Goal: Transaction & Acquisition: Register for event/course

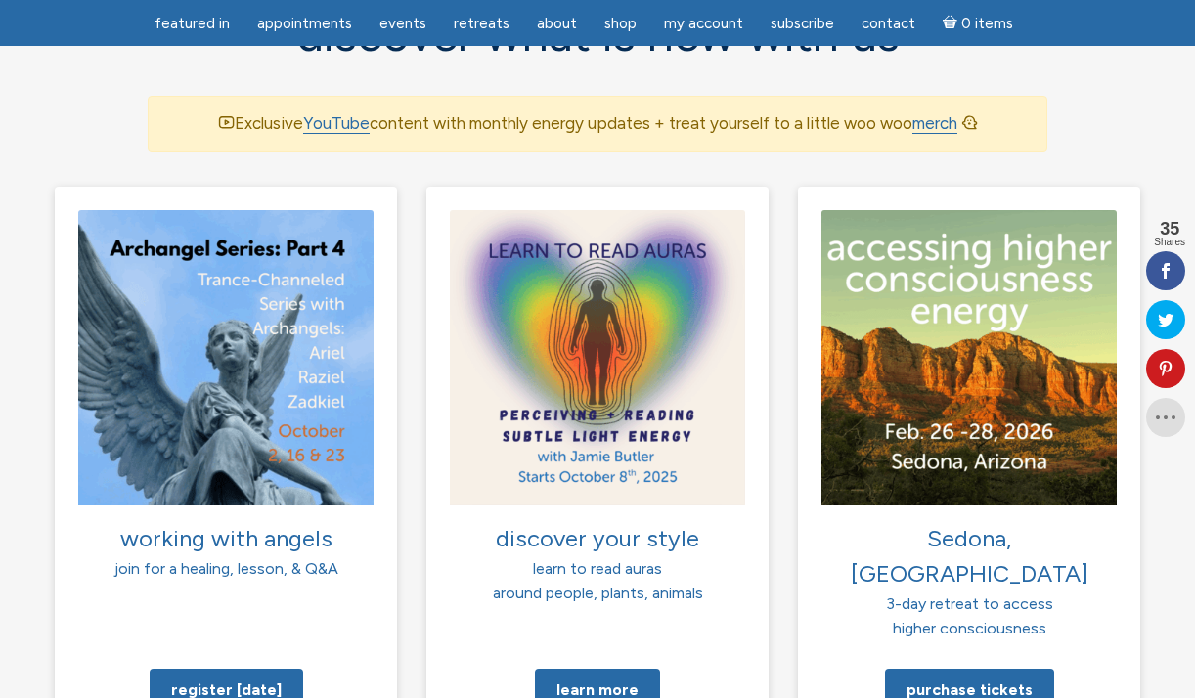
scroll to position [1371, 0]
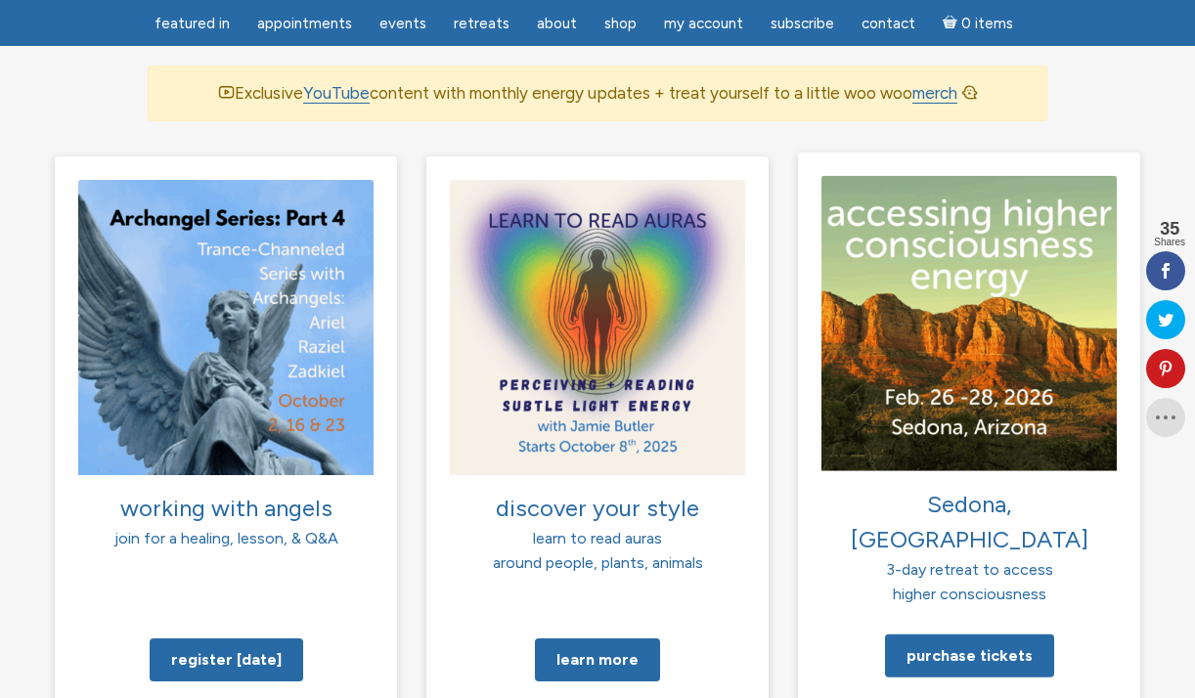
click at [989, 486] on p "Sedona, AZ 3-day retreat to access higher consciousness" at bounding box center [969, 546] width 295 height 120
click at [998, 560] on span "3-day retreat to access" at bounding box center [969, 569] width 167 height 19
click at [985, 634] on link "Purchase tickets" at bounding box center [969, 655] width 169 height 43
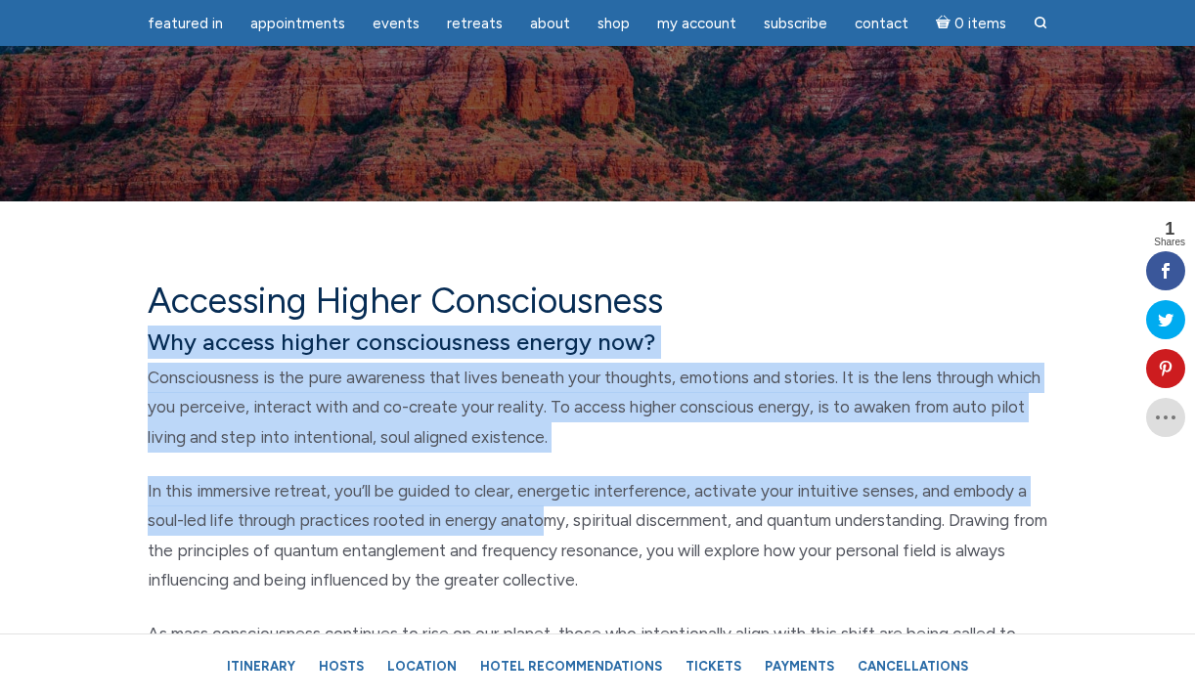
scroll to position [580, 0]
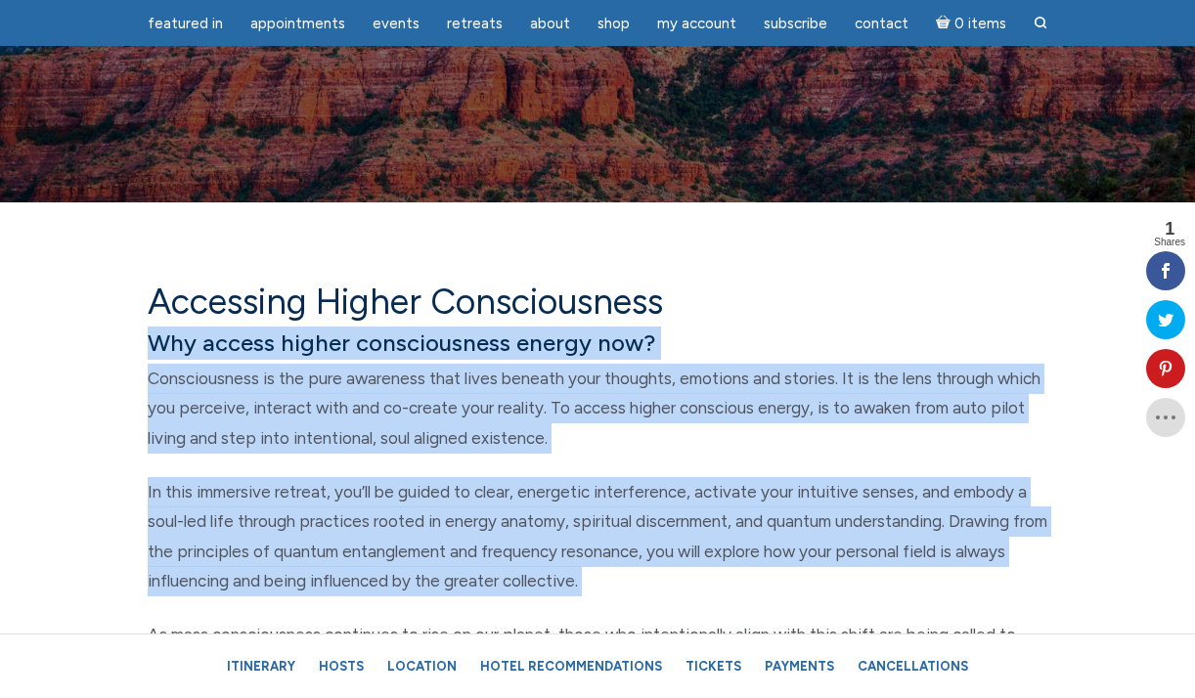
drag, startPoint x: 148, startPoint y: 338, endPoint x: 652, endPoint y: 604, distance: 570.1
click at [652, 604] on div "Accessing Higher Consciousness Why access higher consciousness energy now? Cons…" at bounding box center [597, 644] width 929 height 726
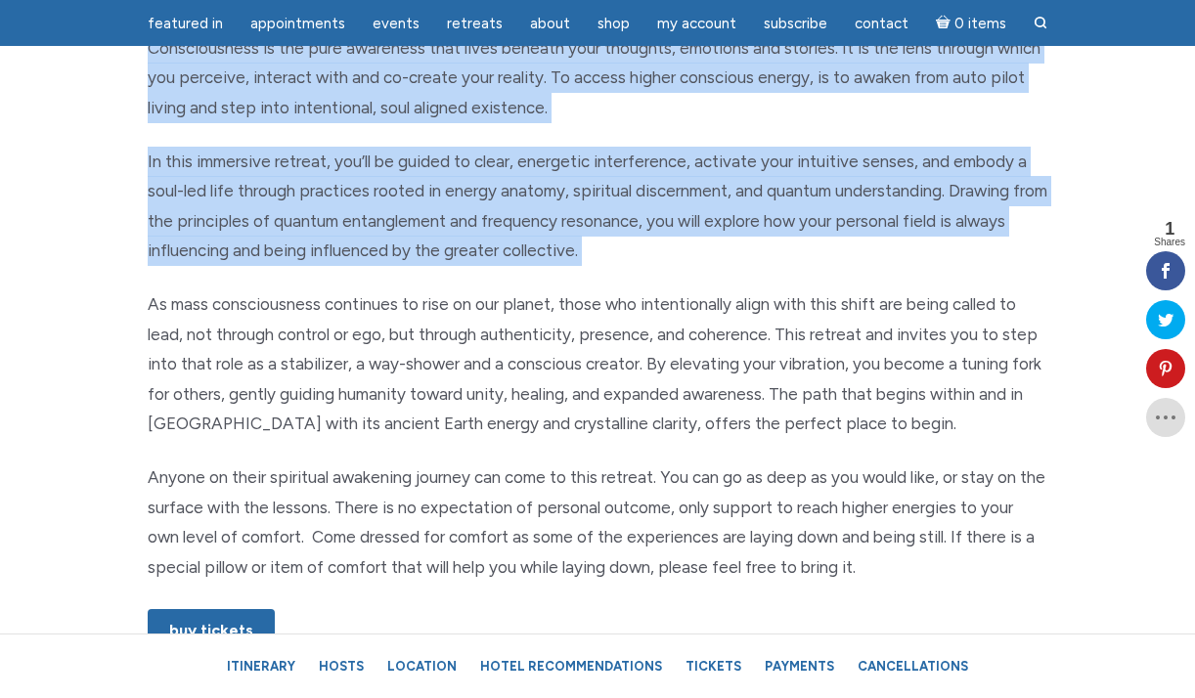
scroll to position [857, 0]
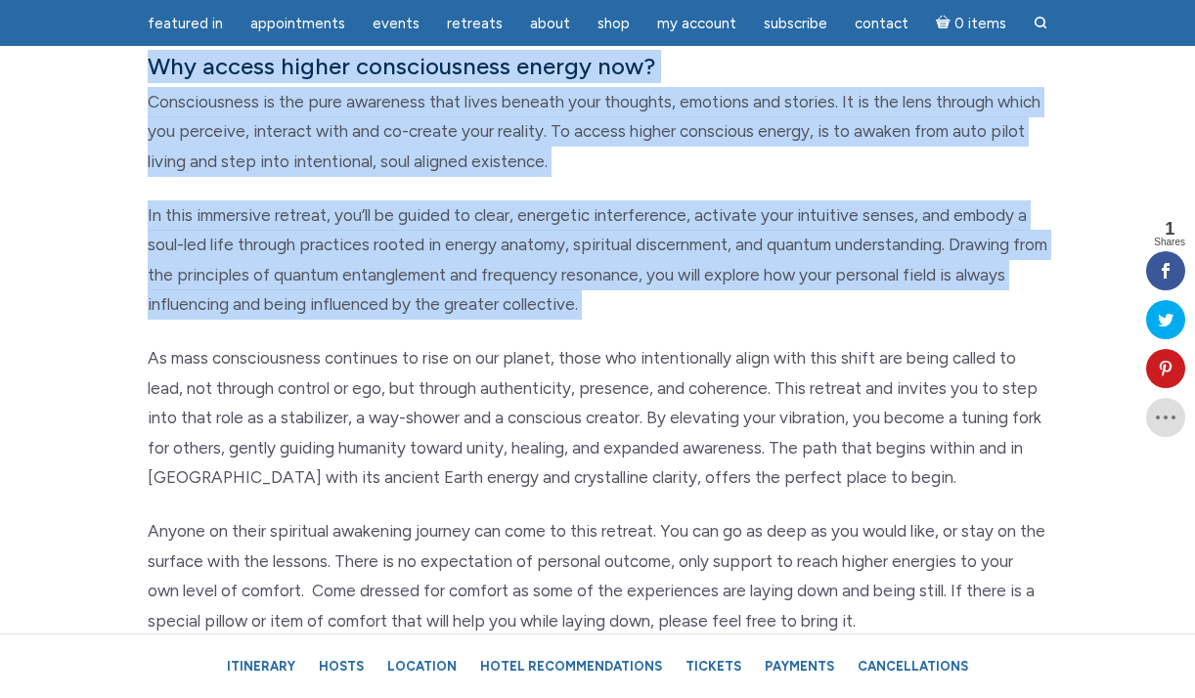
click at [336, 169] on p "Consciousness is the pure awareness that lives beneath your thoughts, emotions …" at bounding box center [598, 132] width 900 height 90
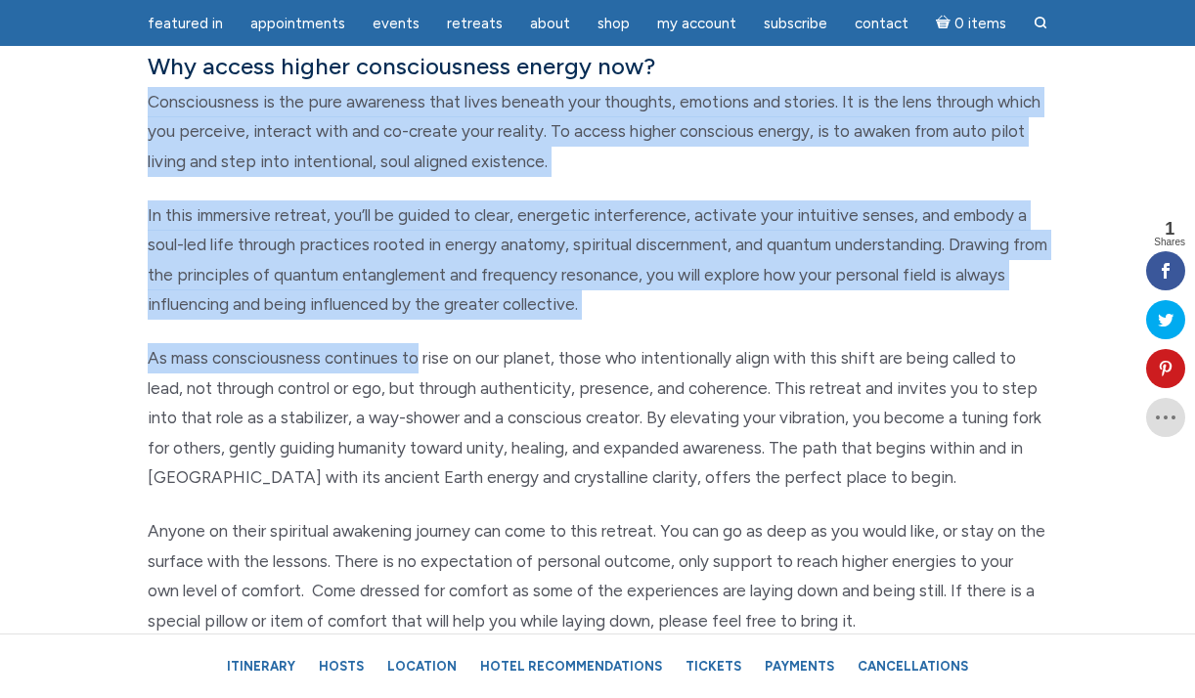
drag, startPoint x: 150, startPoint y: 101, endPoint x: 416, endPoint y: 345, distance: 361.4
click at [416, 345] on div "Accessing Higher Consciousness Why access higher consciousness energy now? Cons…" at bounding box center [597, 367] width 929 height 726
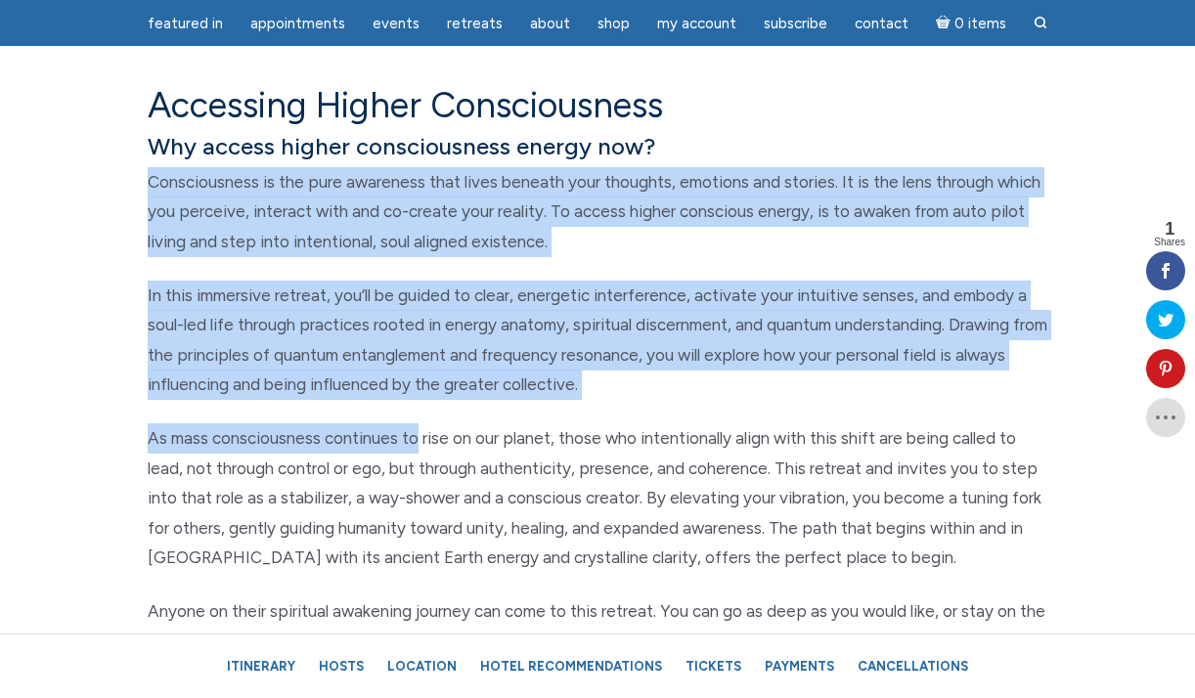
scroll to position [765, 0]
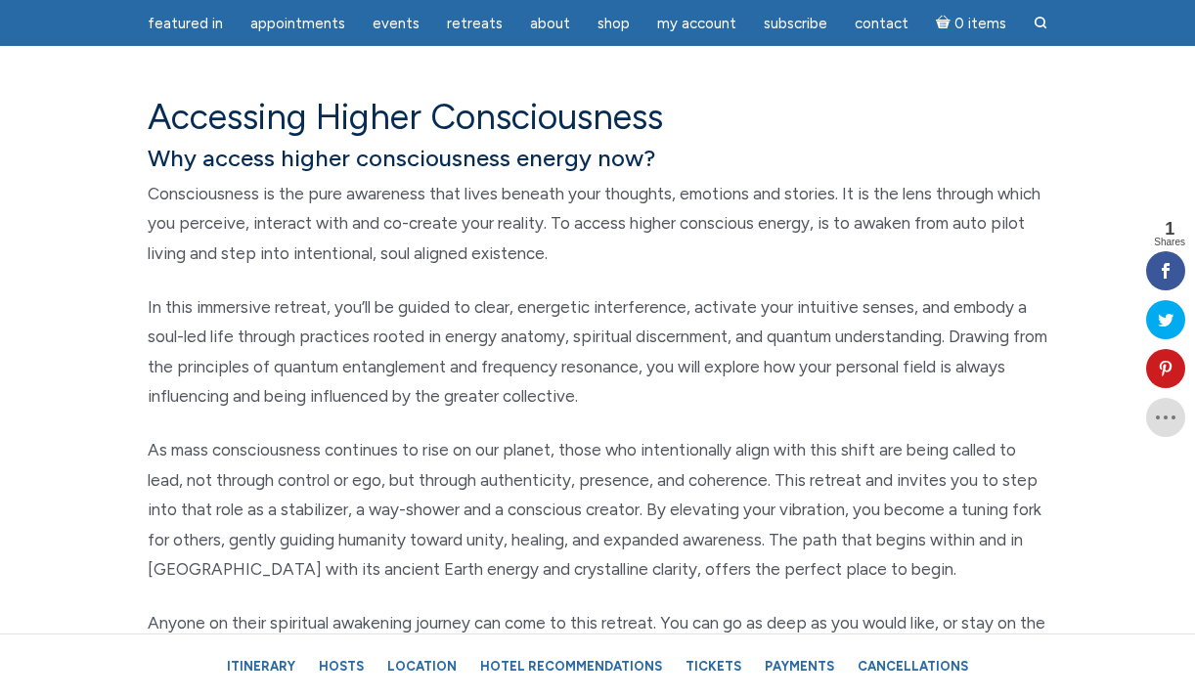
click at [171, 156] on h6 "Why access higher consciousness energy now?" at bounding box center [598, 158] width 900 height 33
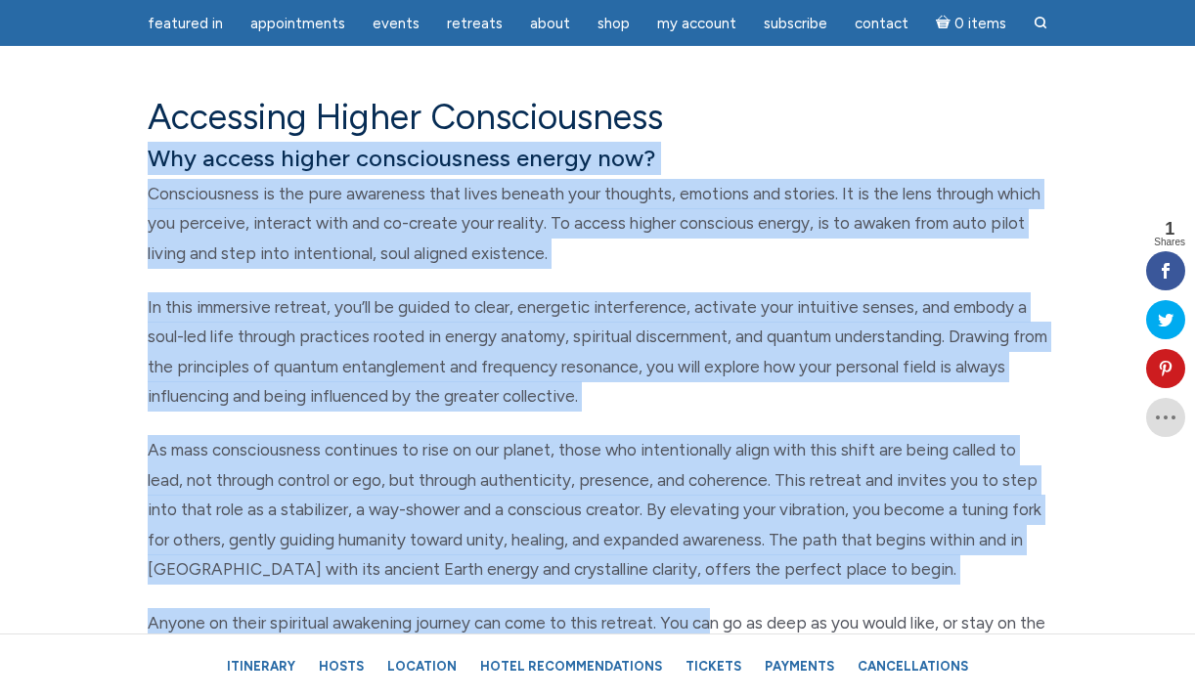
drag, startPoint x: 149, startPoint y: 154, endPoint x: 714, endPoint y: 614, distance: 729.3
click at [714, 614] on div "Accessing Higher Consciousness Why access higher consciousness energy now? Cons…" at bounding box center [597, 459] width 929 height 726
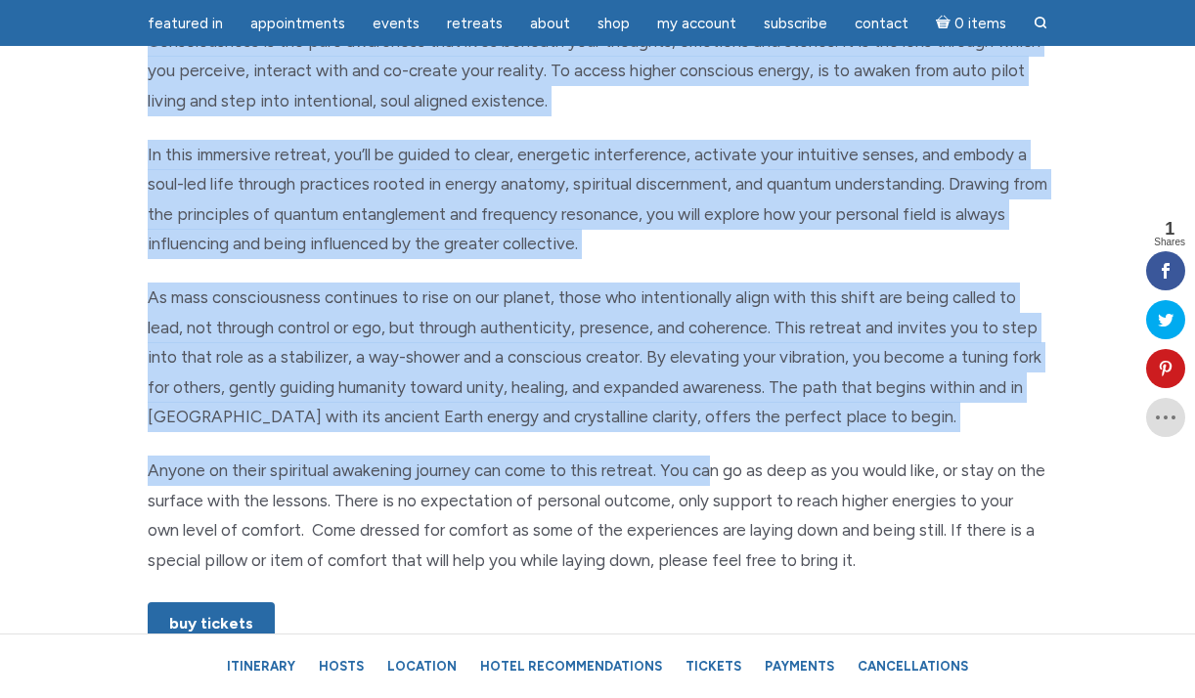
scroll to position [929, 0]
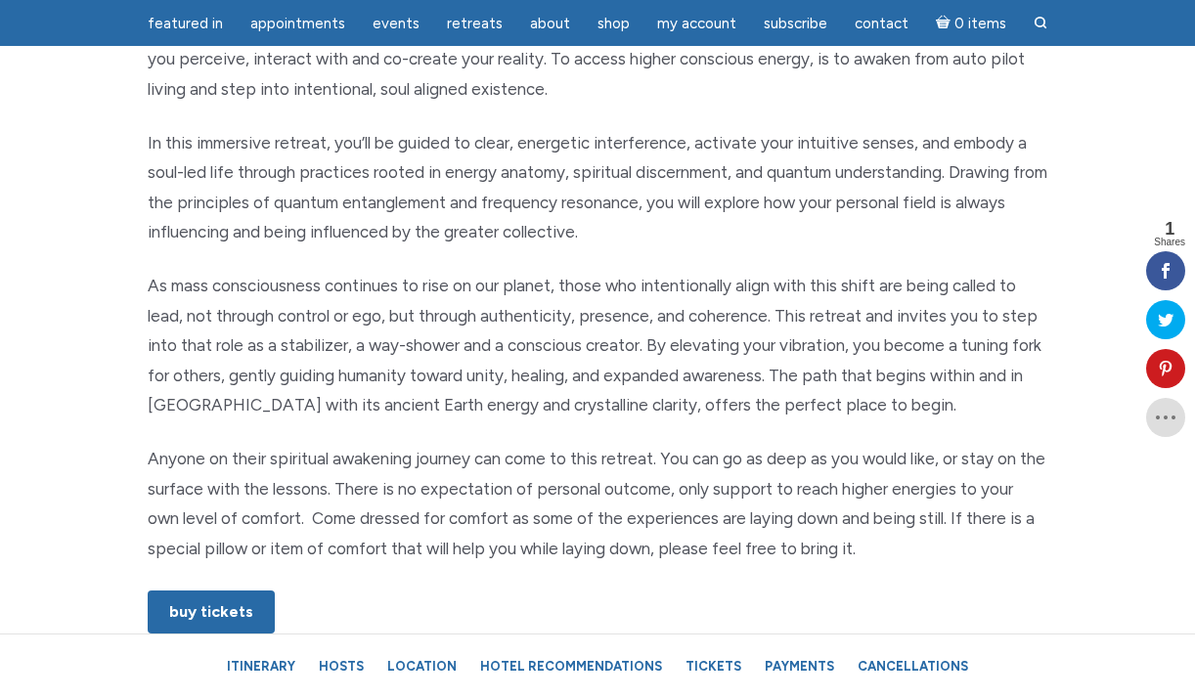
click at [273, 519] on p "Anyone on their spiritual awakening journey can come to this retreat. You can g…" at bounding box center [598, 503] width 900 height 119
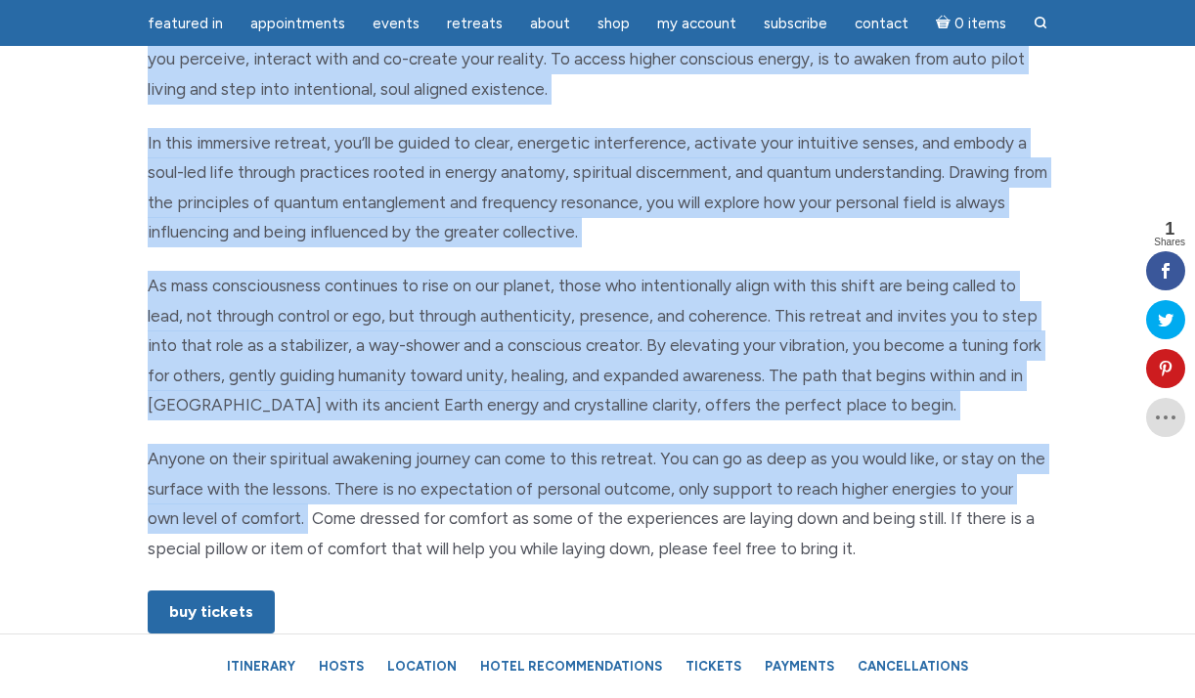
drag, startPoint x: 273, startPoint y: 519, endPoint x: 128, endPoint y: 70, distance: 471.7
click at [127, 68] on div "Accessing Higher Consciousness Why access higher consciousness energy now? Cons…" at bounding box center [597, 295] width 1115 height 726
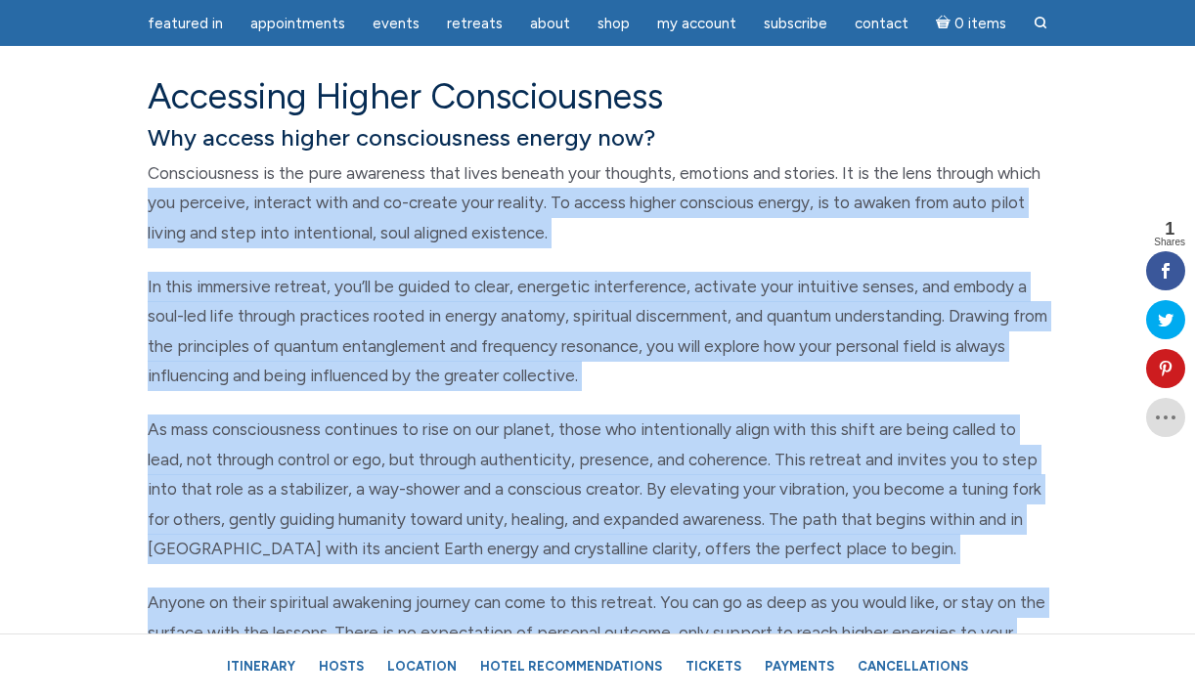
scroll to position [780, 0]
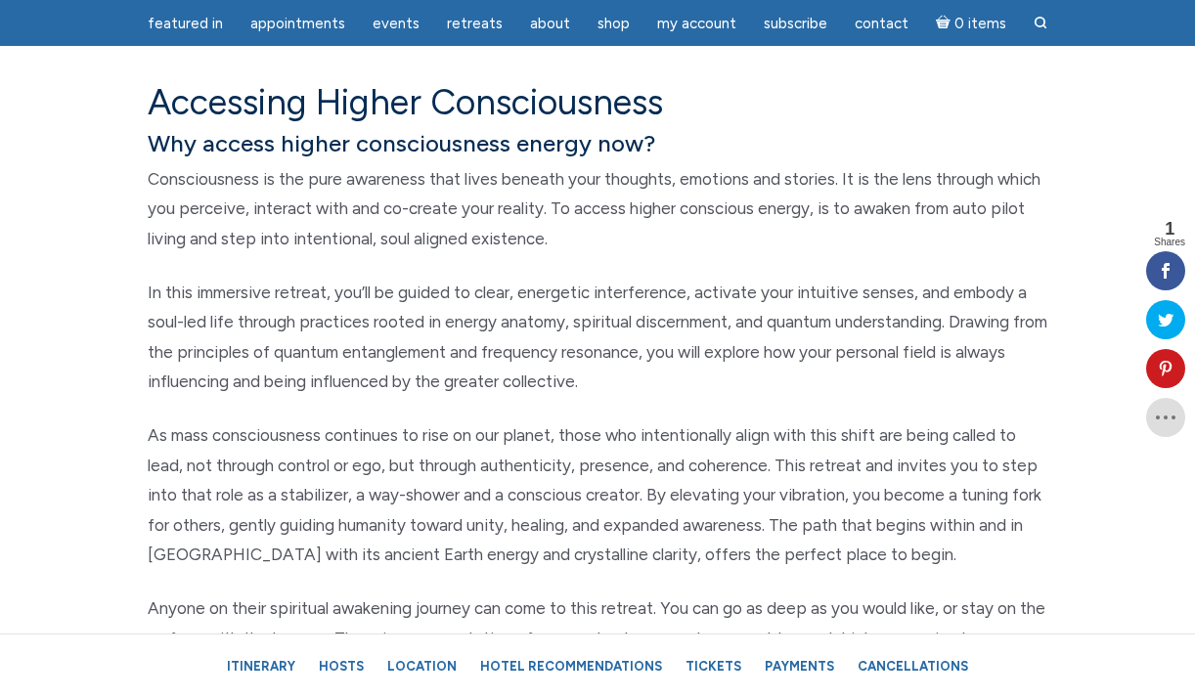
click at [128, 78] on section "Accessing Higher Consciousness Why access higher consciousness energy now? Cons…" at bounding box center [597, 444] width 1195 height 882
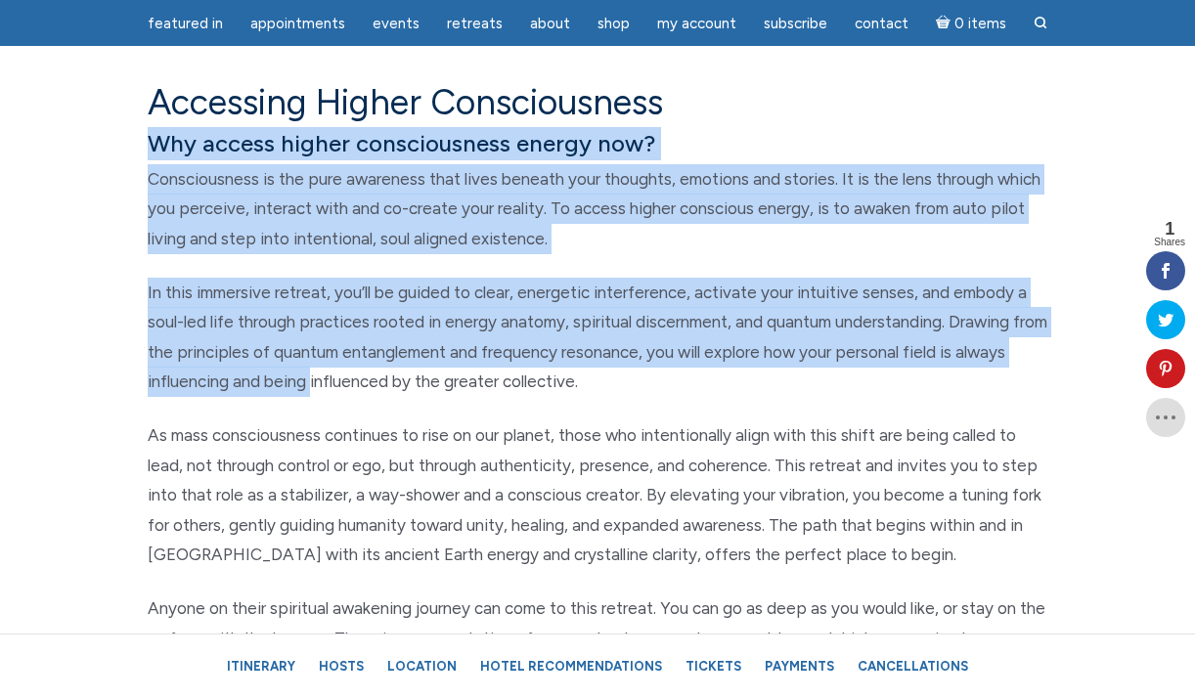
scroll to position [779, 0]
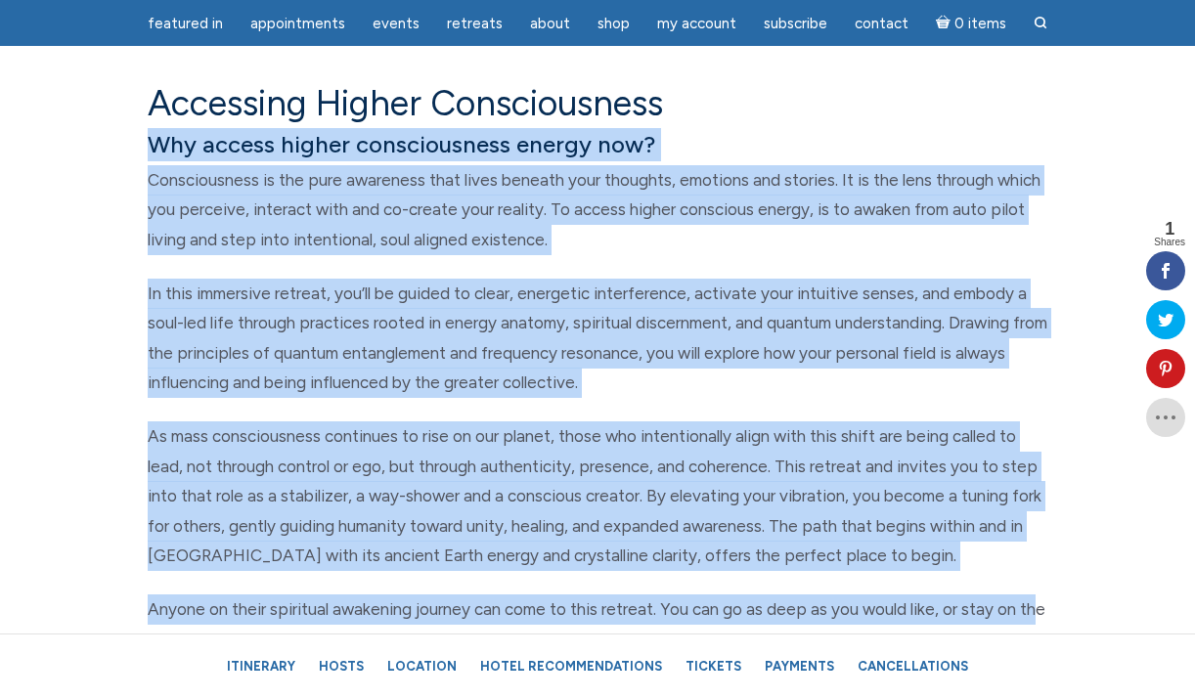
drag, startPoint x: 149, startPoint y: 140, endPoint x: 1037, endPoint y: 602, distance: 1001.0
click at [1037, 602] on div "Accessing Higher Consciousness Why access higher consciousness energy now? Cons…" at bounding box center [597, 445] width 929 height 726
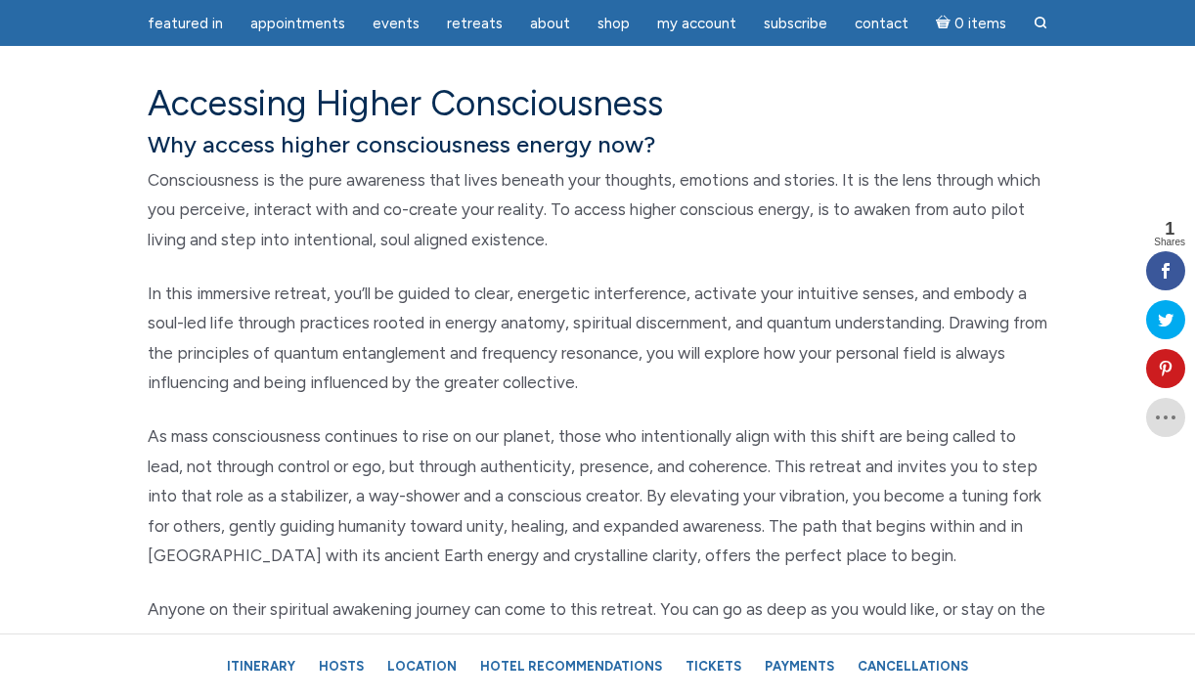
click at [1060, 605] on div "Accessing Higher Consciousness Why access higher consciousness energy now? Cons…" at bounding box center [597, 445] width 929 height 726
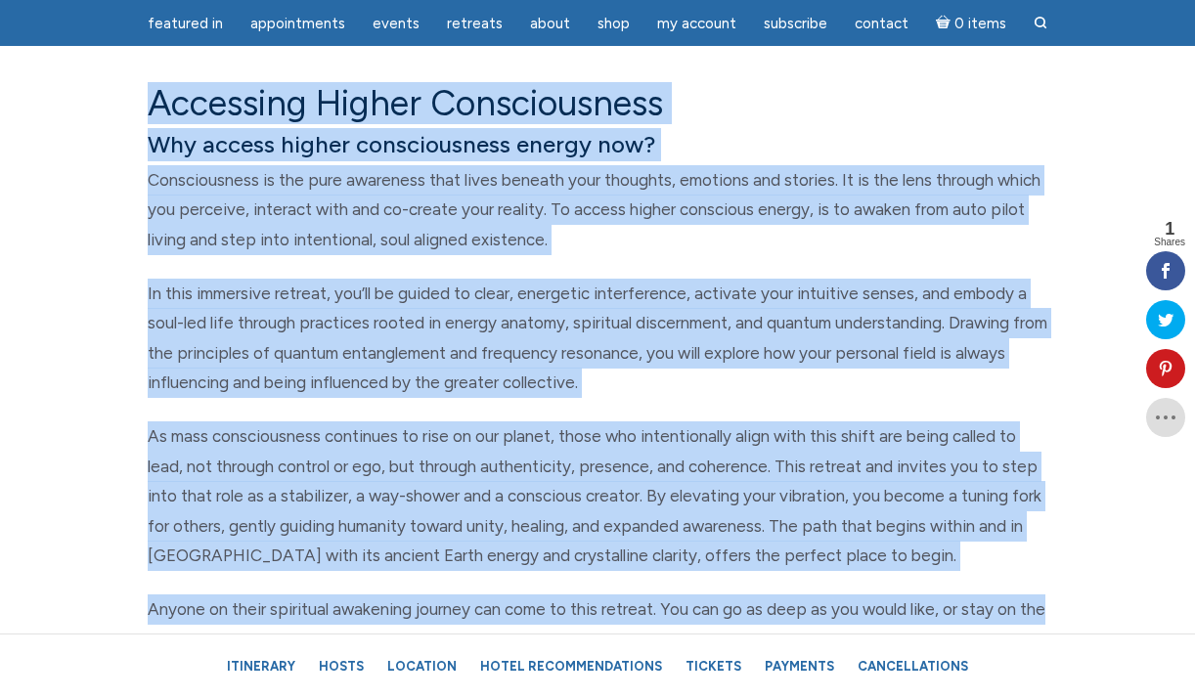
drag, startPoint x: 1056, startPoint y: 609, endPoint x: 147, endPoint y: 122, distance: 1031.9
click at [147, 122] on div "Accessing Higher Consciousness Why access higher consciousness energy now? Cons…" at bounding box center [597, 445] width 929 height 726
copy div "Loremipsu Dolors Ametconsectet Adi elitse doeius temporincidid utlabo etd? Magn…"
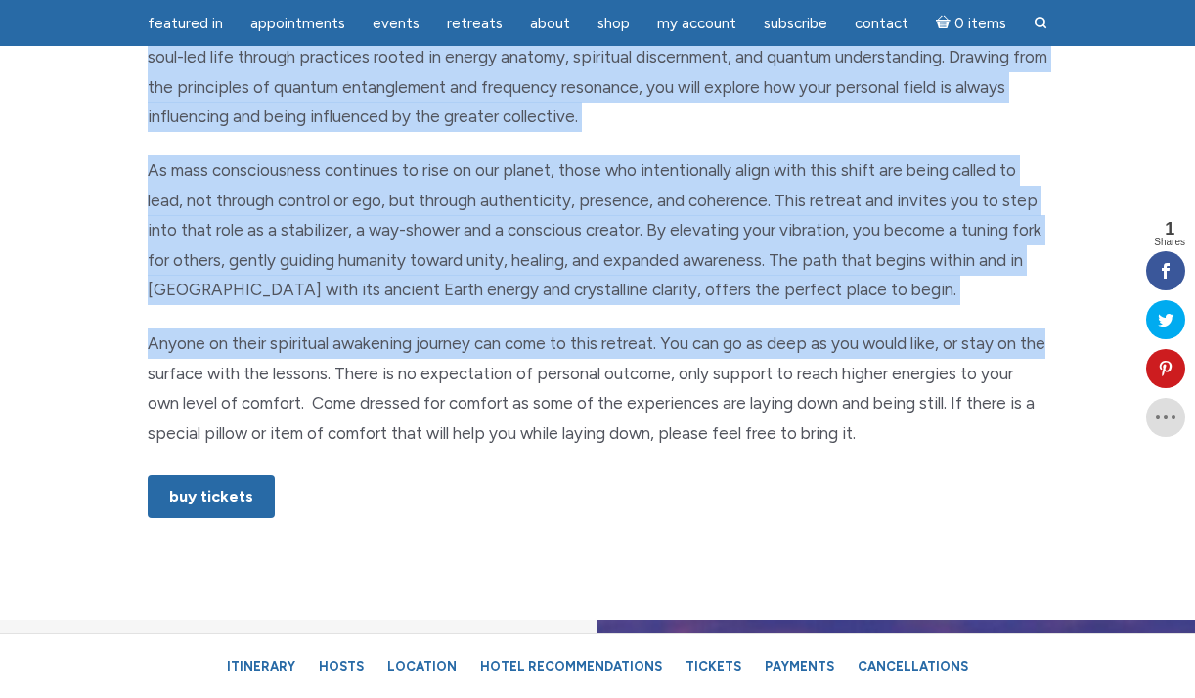
scroll to position [1051, 0]
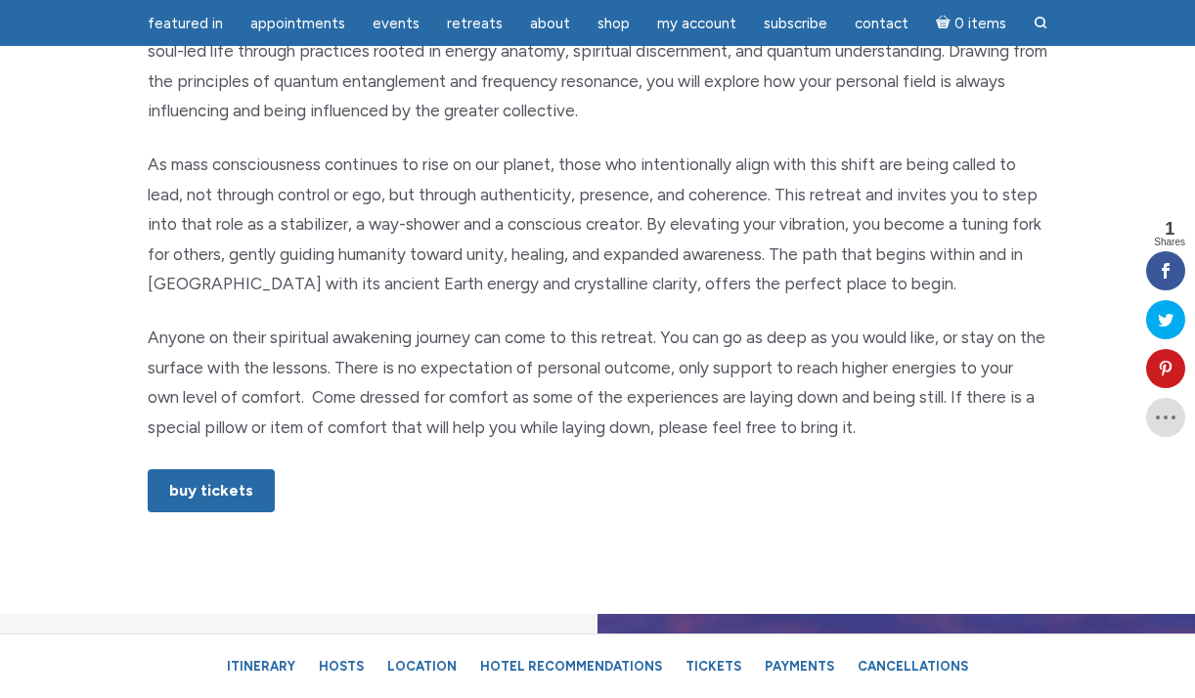
click at [910, 536] on section "Accessing Higher Consciousness Why access higher consciousness energy now? Cons…" at bounding box center [597, 173] width 1195 height 882
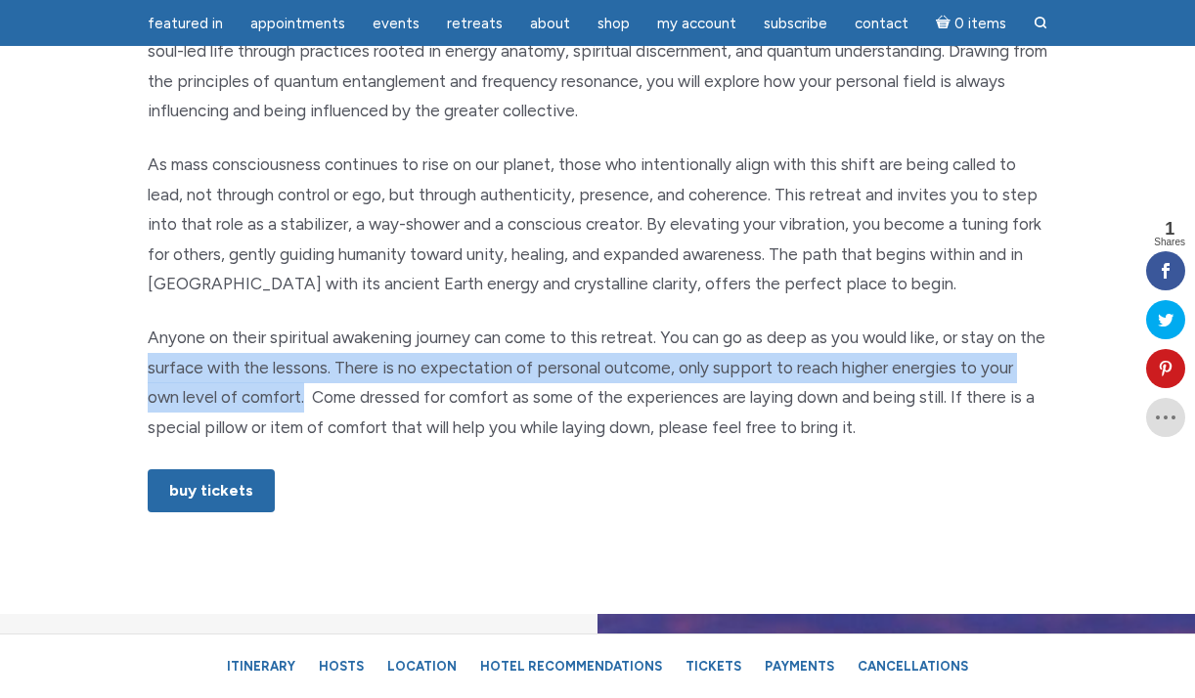
drag, startPoint x: 150, startPoint y: 366, endPoint x: 270, endPoint y: 410, distance: 128.1
click at [270, 410] on p "Anyone on their spiritual awakening journey can come to this retreat. You can g…" at bounding box center [598, 382] width 900 height 119
copy p "surface with the lessons. There is no expectation of personal outcome, only sup…"
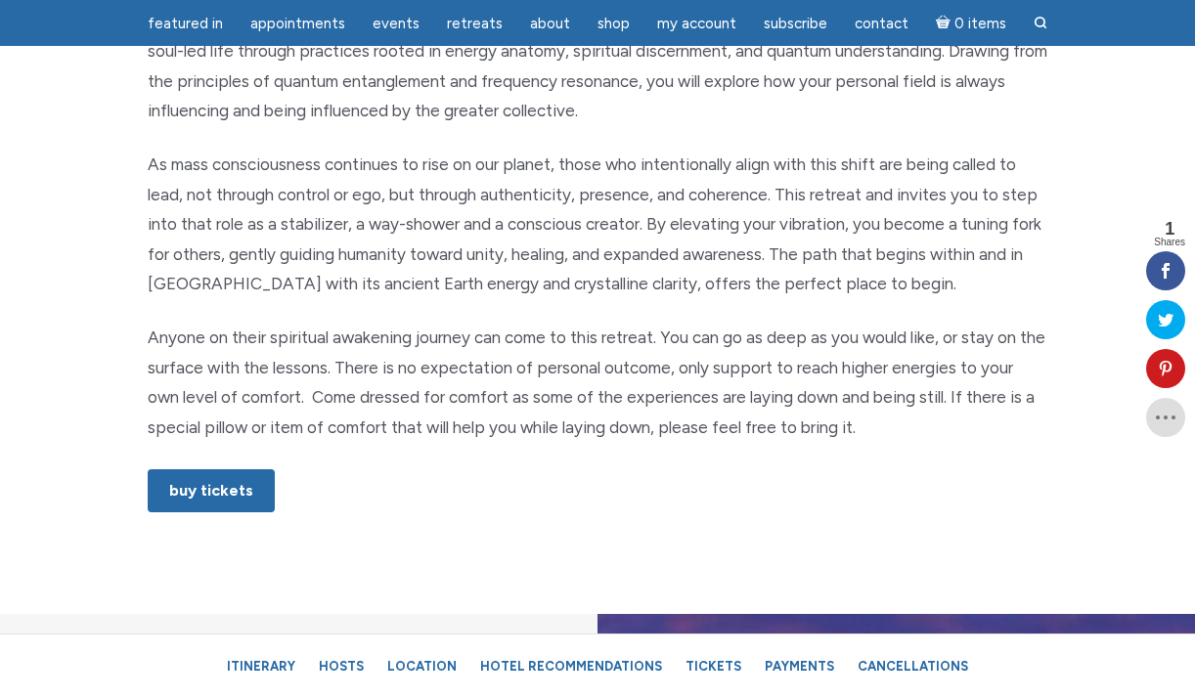
click at [461, 512] on p "Buy Tickets" at bounding box center [598, 489] width 900 height 47
